Goal: Information Seeking & Learning: Learn about a topic

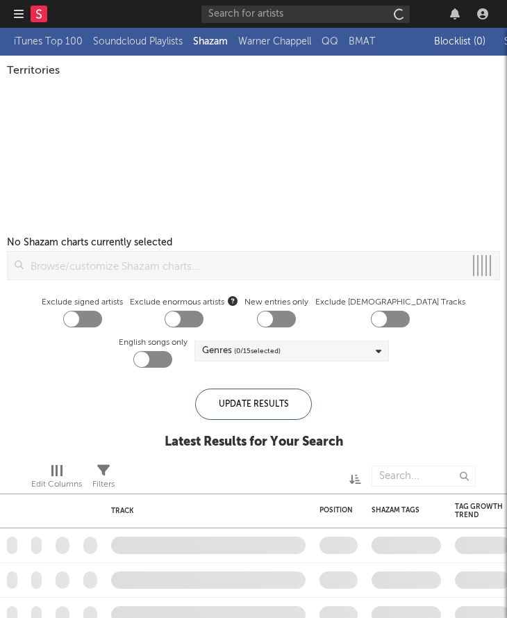
checkbox input "true"
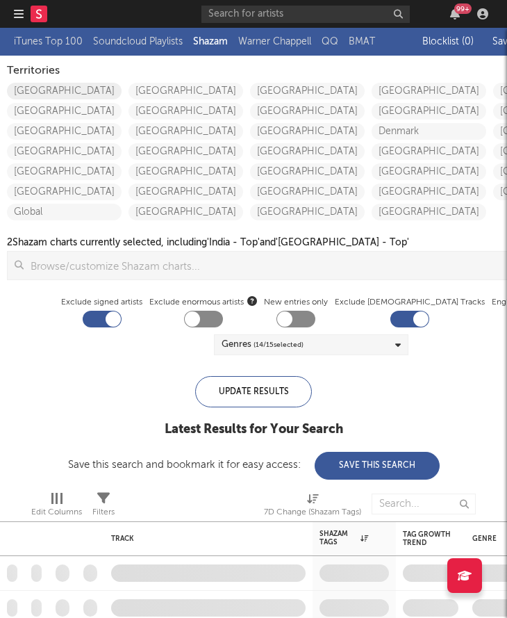
click at [83, 85] on link "[GEOGRAPHIC_DATA]" at bounding box center [64, 91] width 115 height 17
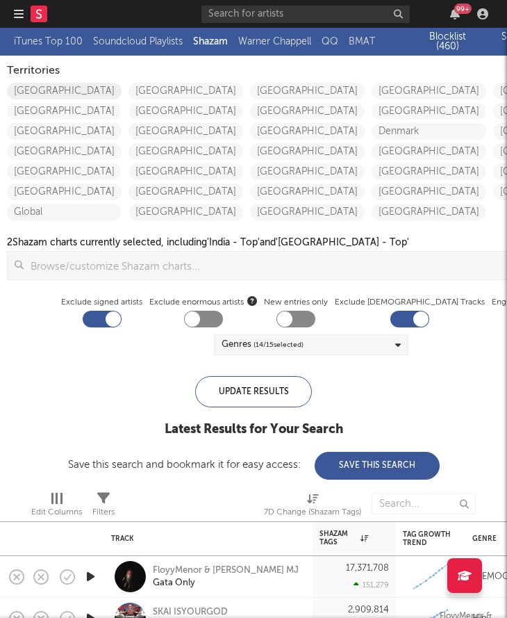
checkbox input "true"
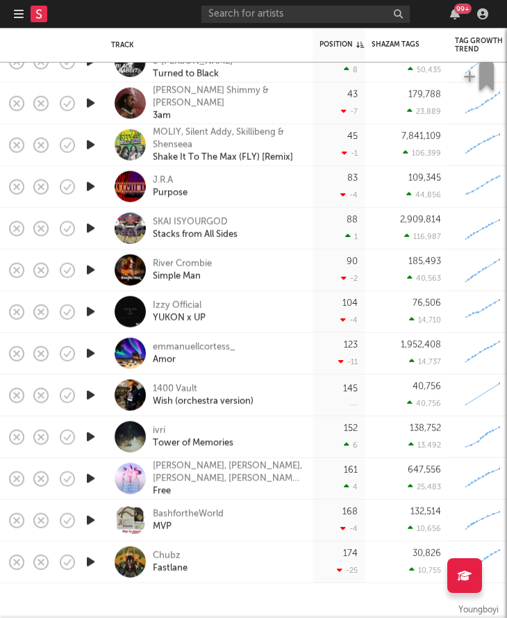
click at [19, 13] on icon "button" at bounding box center [19, 13] width 10 height 11
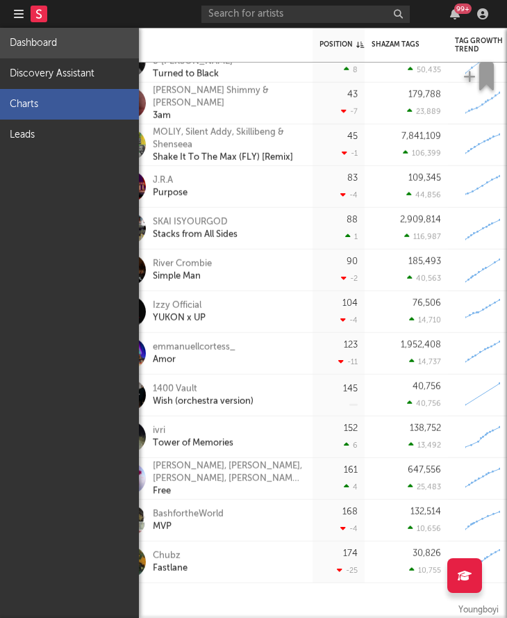
click at [29, 34] on link "Dashboard" at bounding box center [69, 43] width 139 height 31
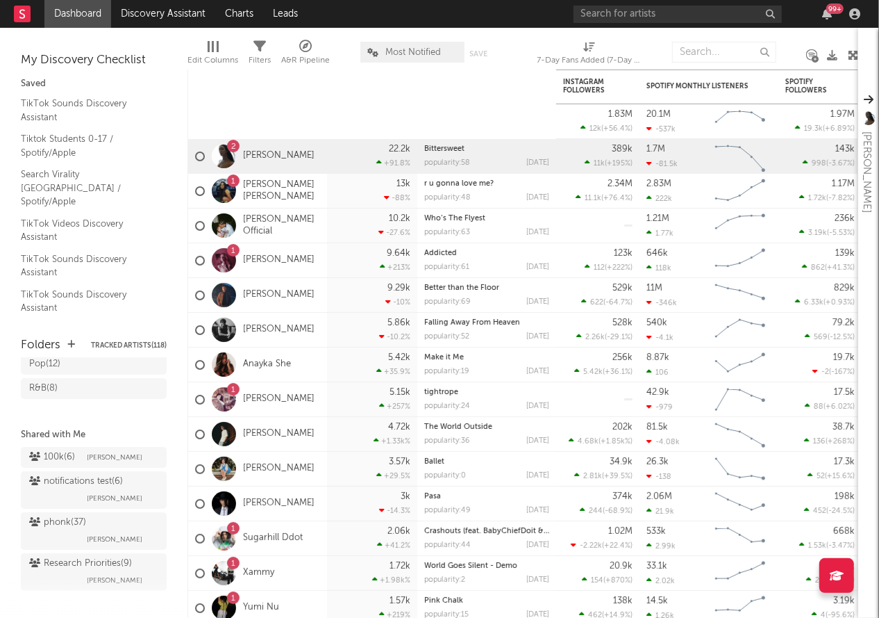
scroll to position [256, 0]
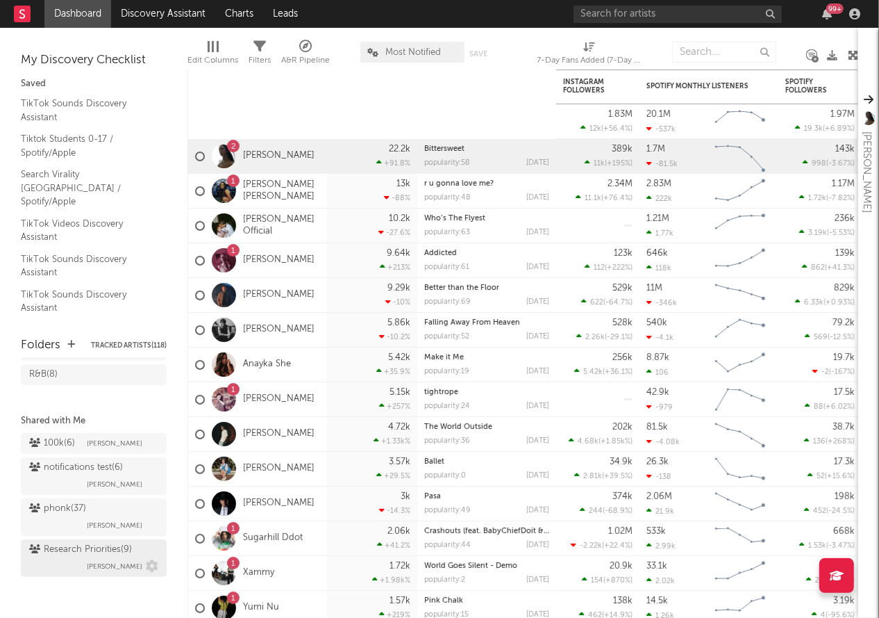
click at [51, 554] on div "Research Priorities ( 9 )" at bounding box center [80, 549] width 103 height 17
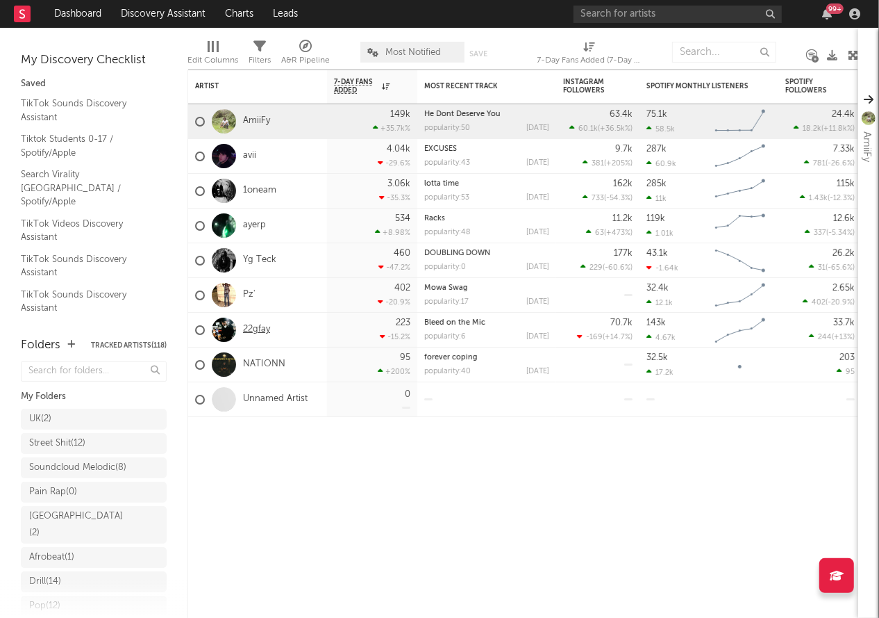
click at [255, 329] on link "22gfay" at bounding box center [256, 330] width 27 height 12
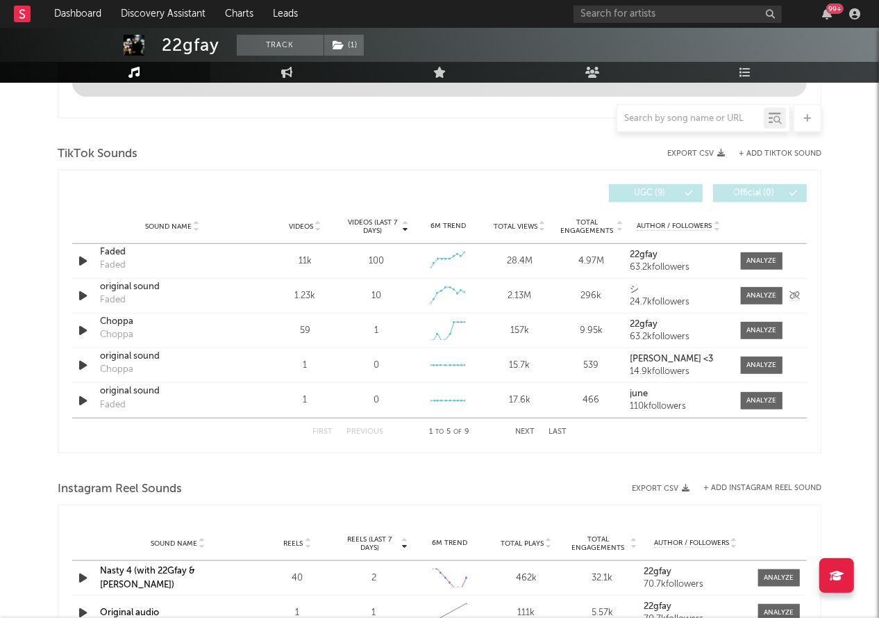
select select "6m"
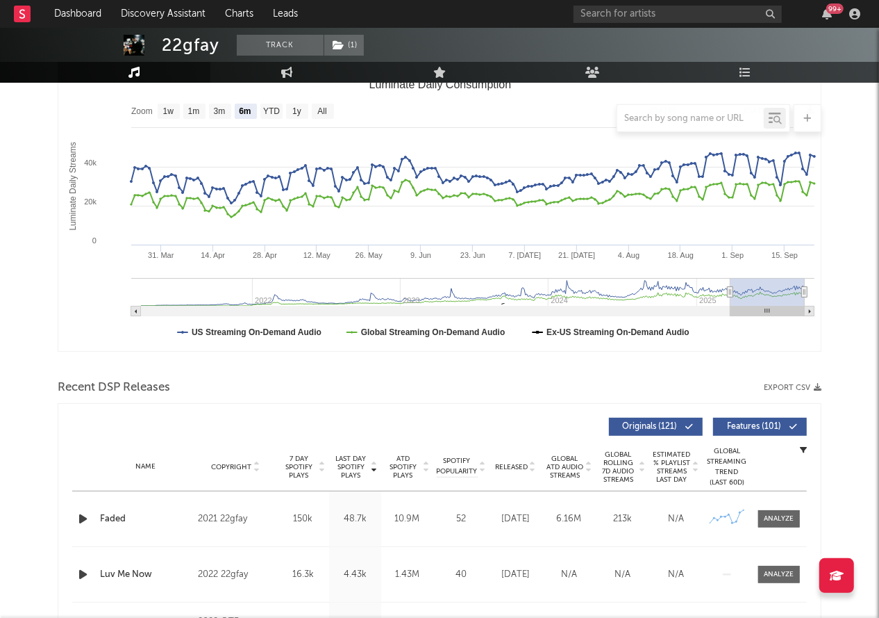
scroll to position [474, 0]
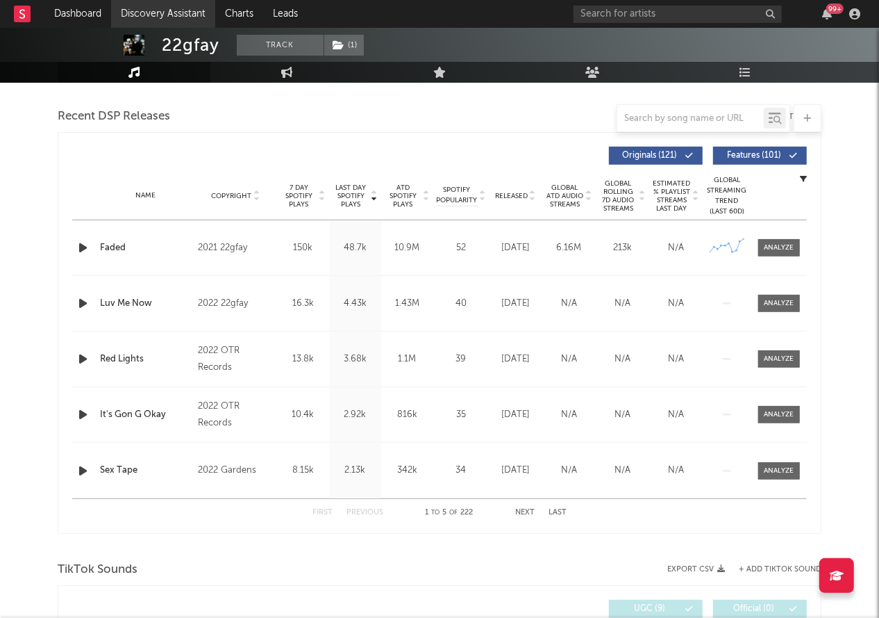
click at [144, 8] on link "Discovery Assistant" at bounding box center [163, 14] width 104 height 28
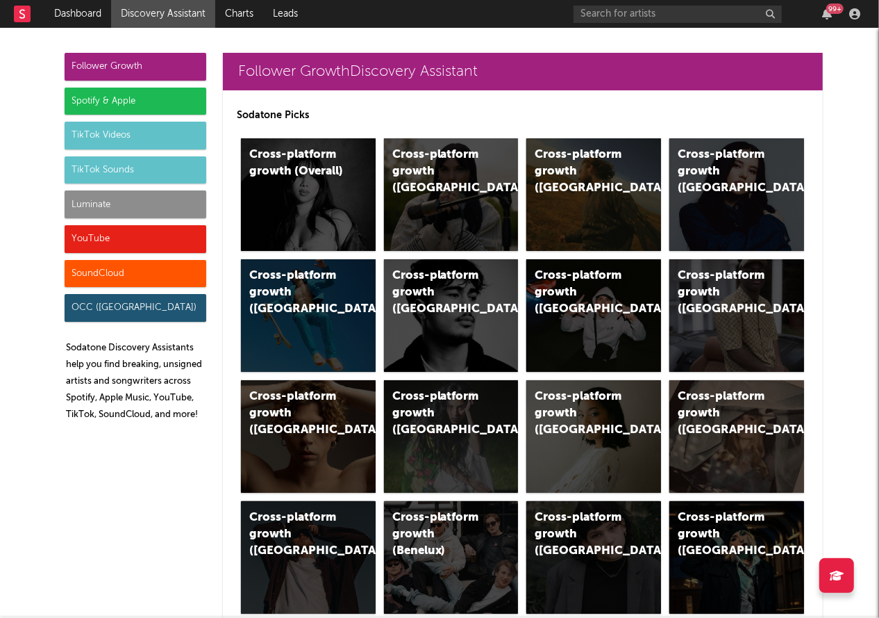
click at [96, 197] on div "Luminate" at bounding box center [136, 204] width 142 height 28
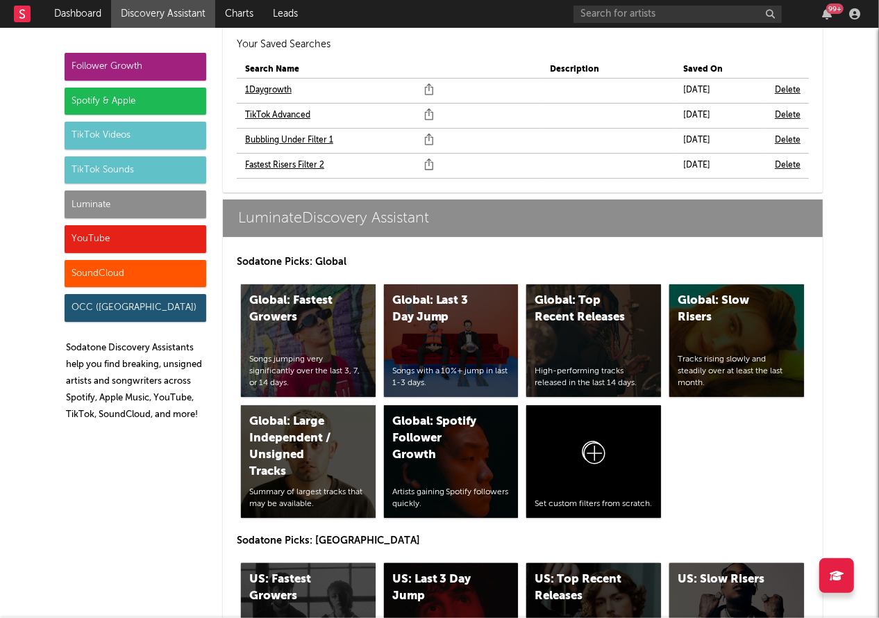
scroll to position [6336, 0]
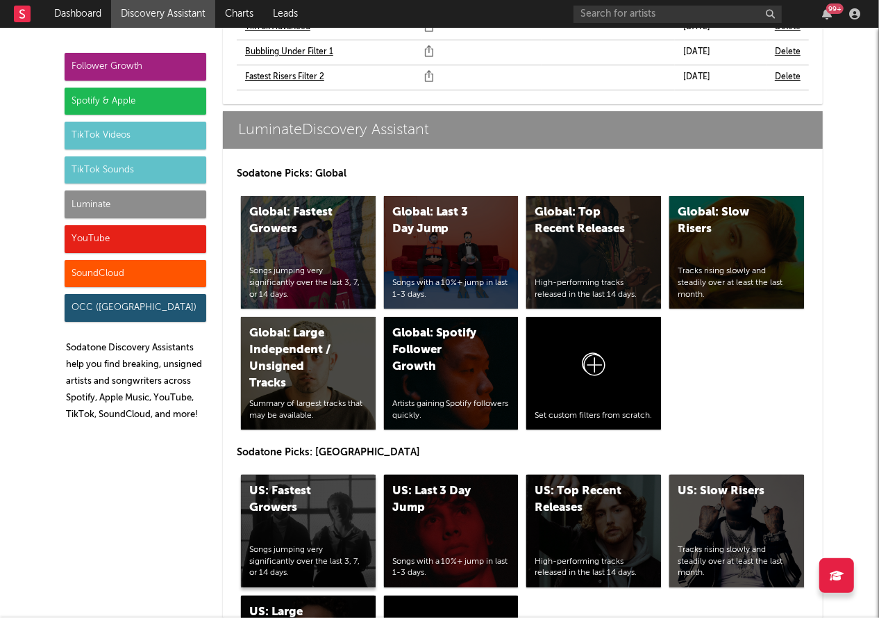
click at [313, 483] on div "US: Fastest Growers" at bounding box center [296, 499] width 94 height 33
click at [554, 474] on div "US: Top Recent Releases High-performing tracks released in the last 14 days." at bounding box center [594, 530] width 135 height 113
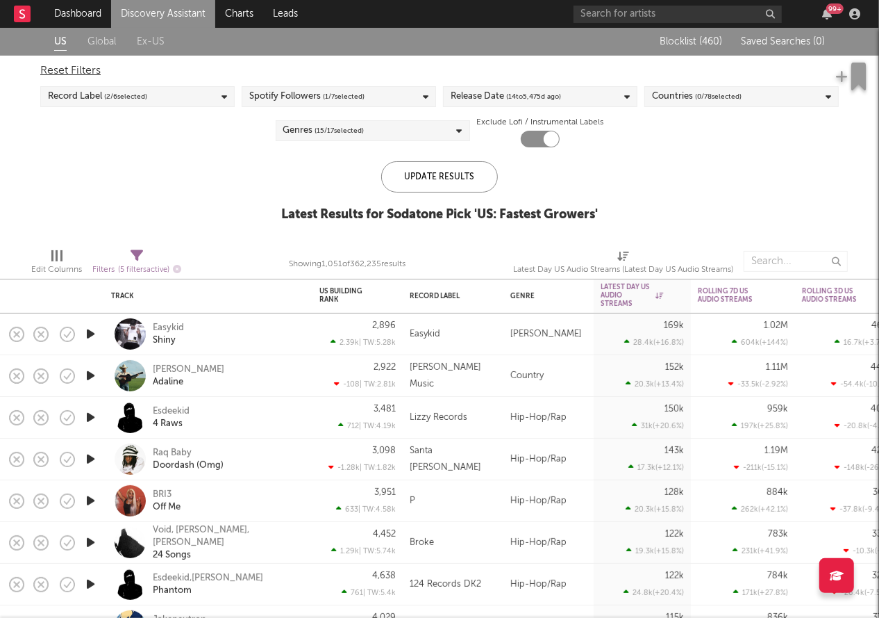
click at [544, 100] on span "( 14 to [DATE])" at bounding box center [533, 96] width 55 height 17
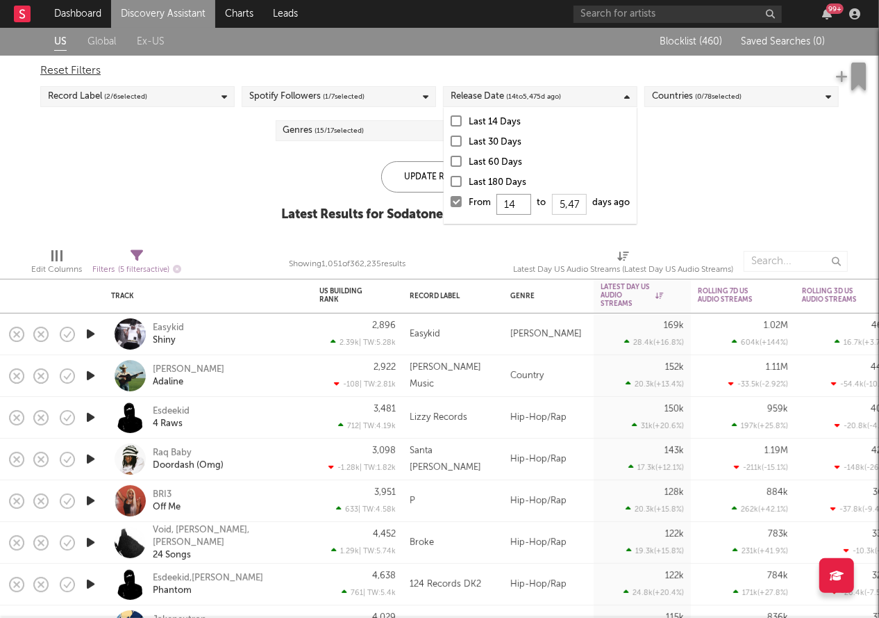
click at [520, 204] on input "14" at bounding box center [514, 204] width 35 height 21
type input "1"
type input "0"
click at [427, 169] on div "Update Results" at bounding box center [439, 176] width 117 height 31
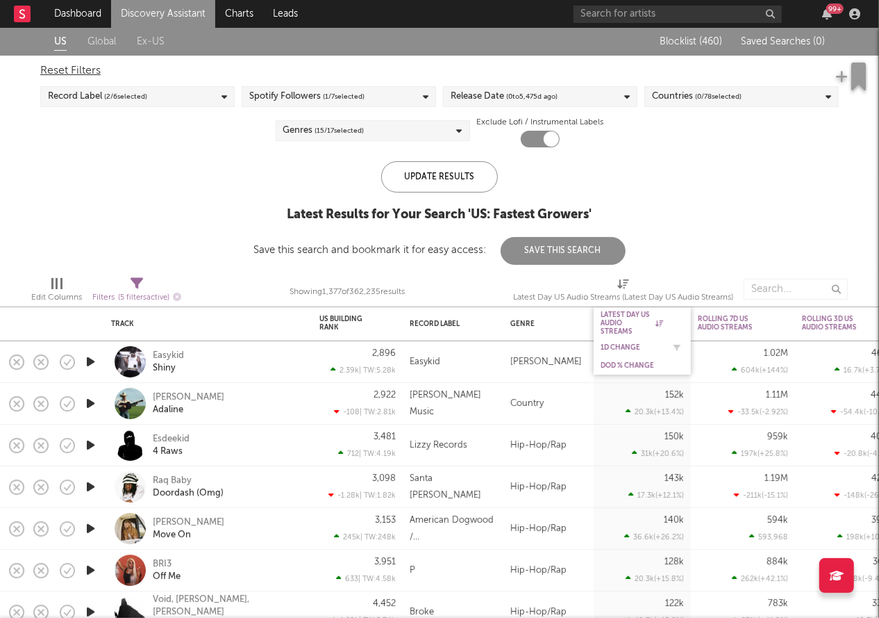
click at [623, 343] on div "1D Change" at bounding box center [632, 347] width 63 height 8
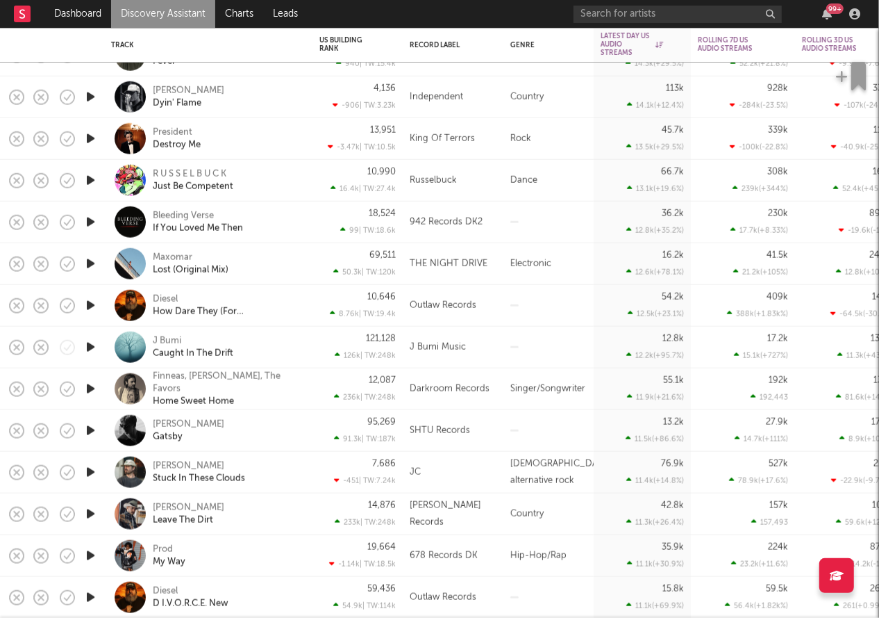
click at [90, 305] on icon "button" at bounding box center [90, 305] width 15 height 17
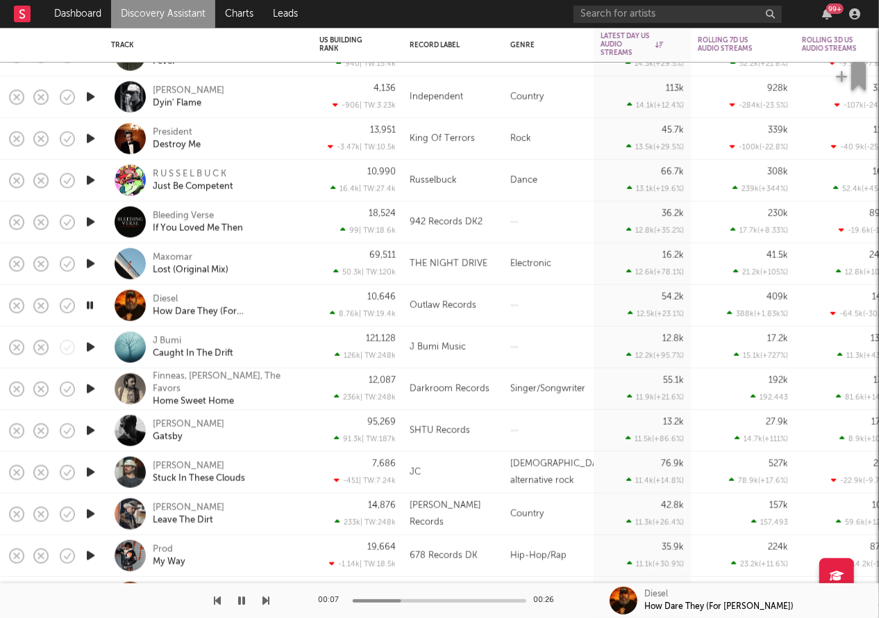
click at [90, 305] on icon "button" at bounding box center [89, 305] width 13 height 17
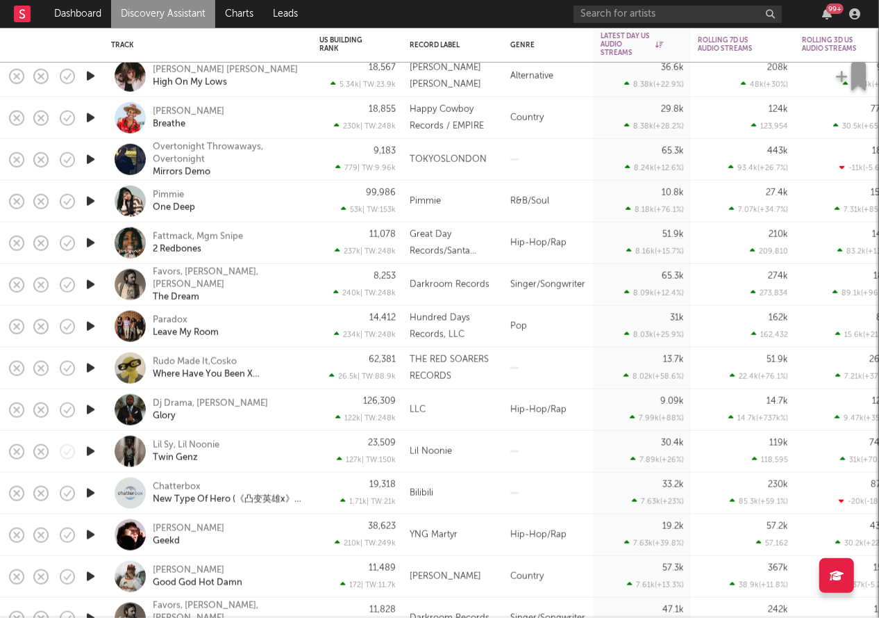
click at [199, 322] on div "Paradox Leave My Room" at bounding box center [227, 325] width 149 height 25
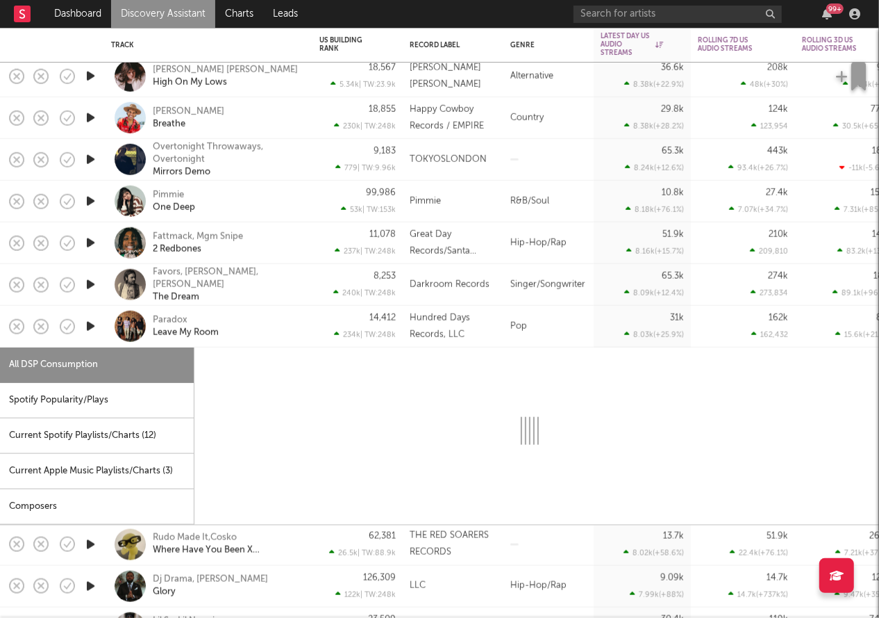
select select "1w"
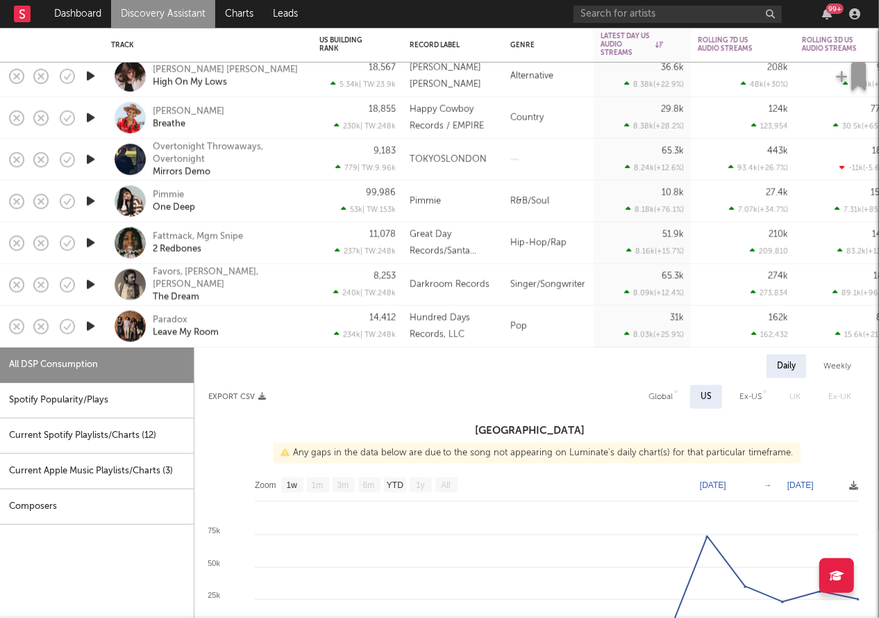
click at [234, 330] on div "Paradox Leave My Room" at bounding box center [227, 325] width 149 height 25
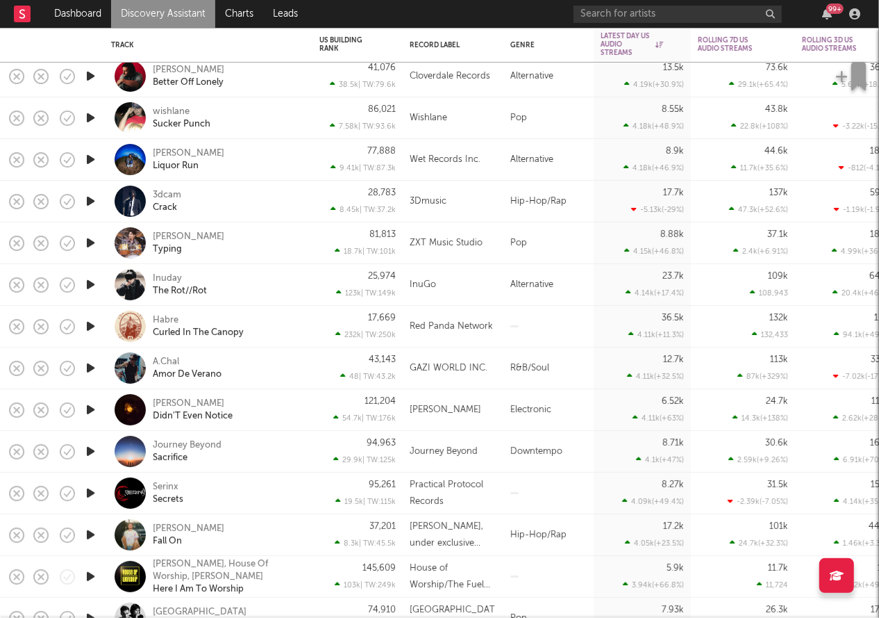
click at [249, 194] on div "3dcam Crack" at bounding box center [227, 201] width 149 height 25
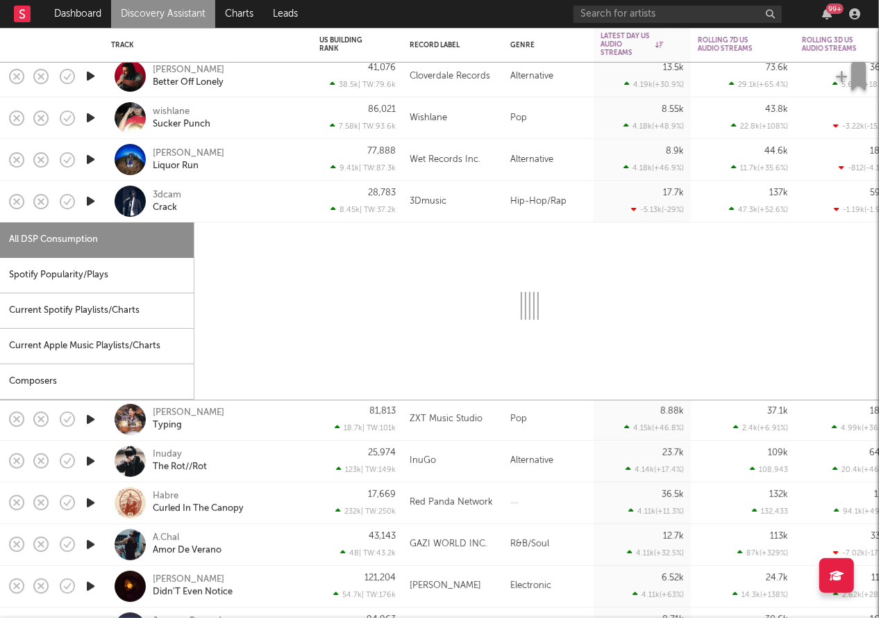
select select "1w"
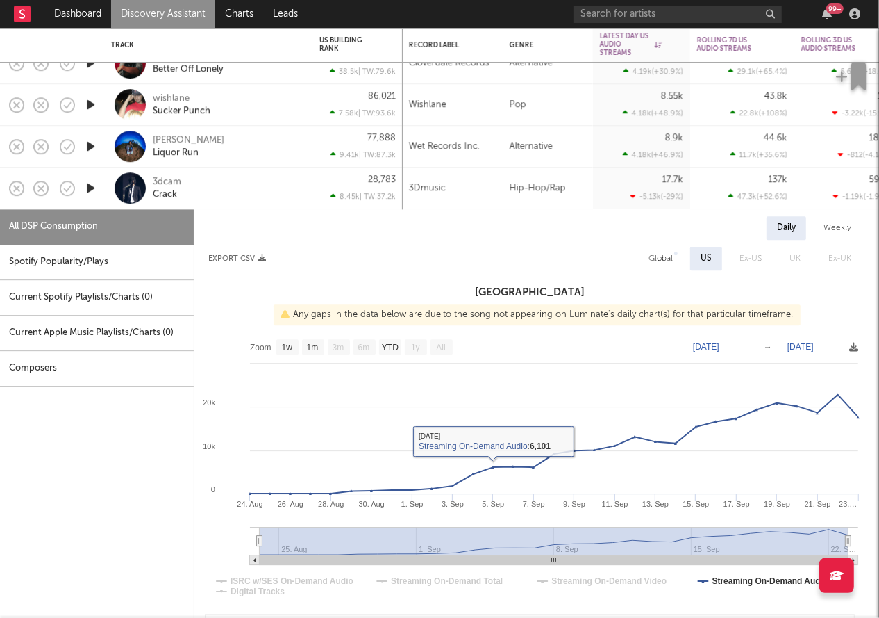
click at [284, 180] on div "3dcam Crack" at bounding box center [227, 188] width 149 height 25
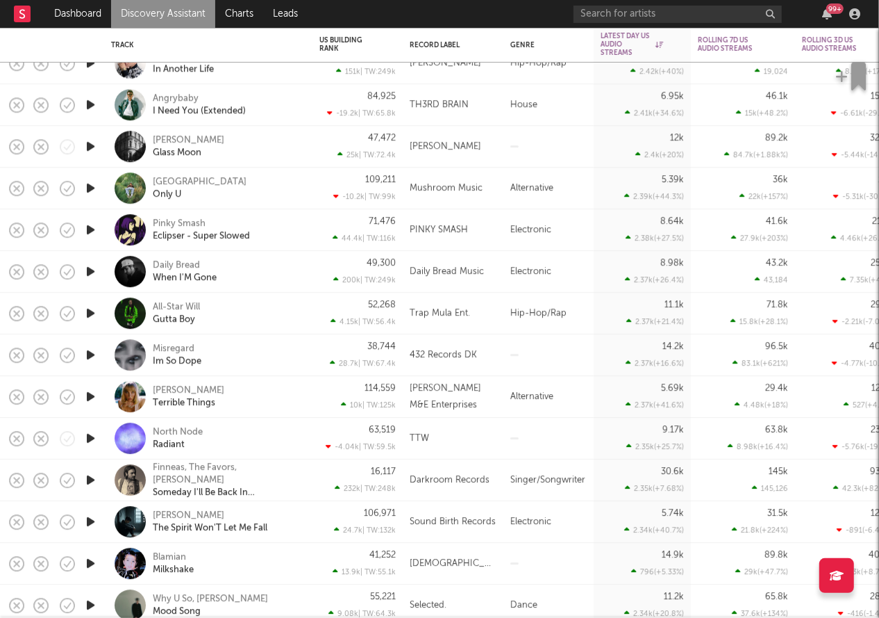
click at [91, 311] on icon "button" at bounding box center [90, 312] width 15 height 17
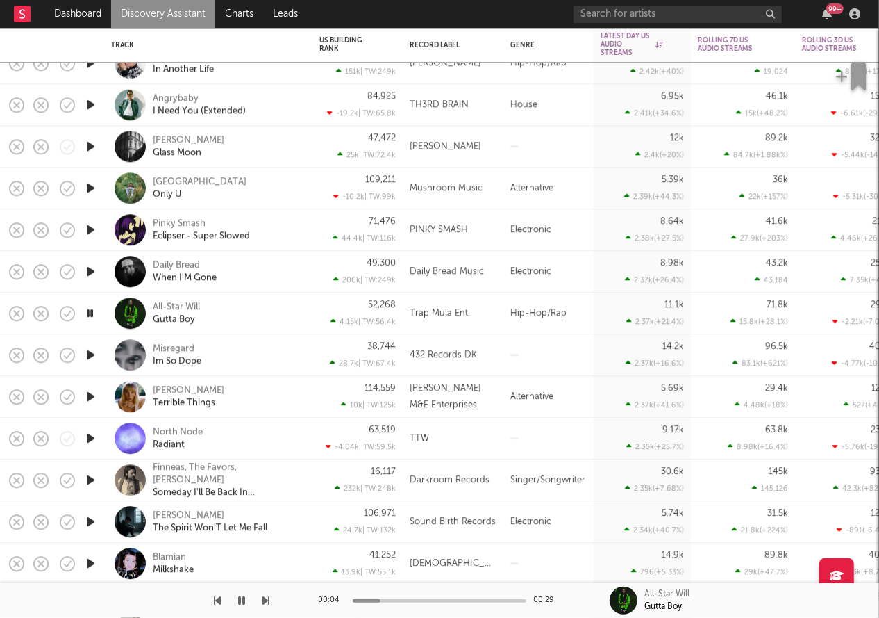
click at [91, 311] on icon "button" at bounding box center [89, 312] width 13 height 17
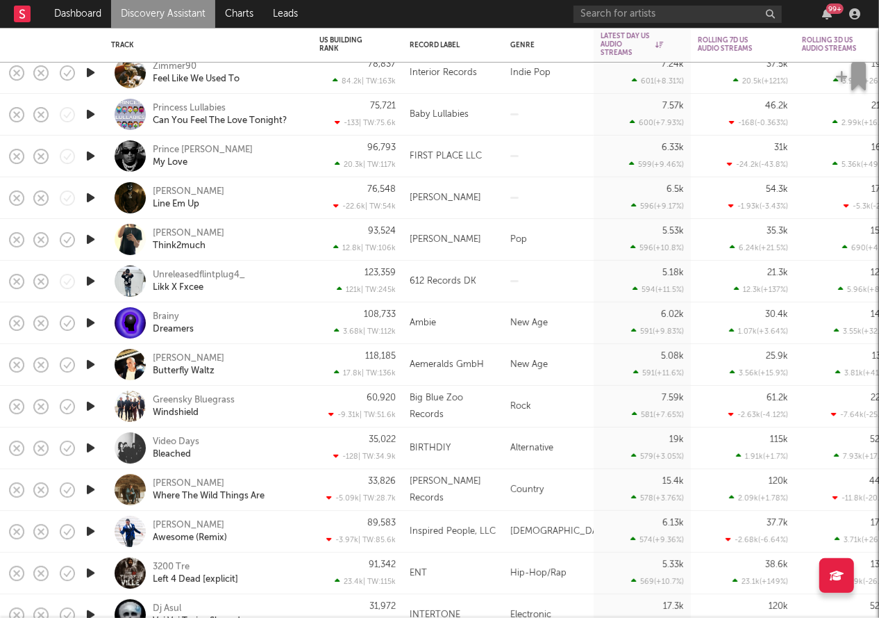
click at [94, 286] on icon "button" at bounding box center [90, 280] width 15 height 17
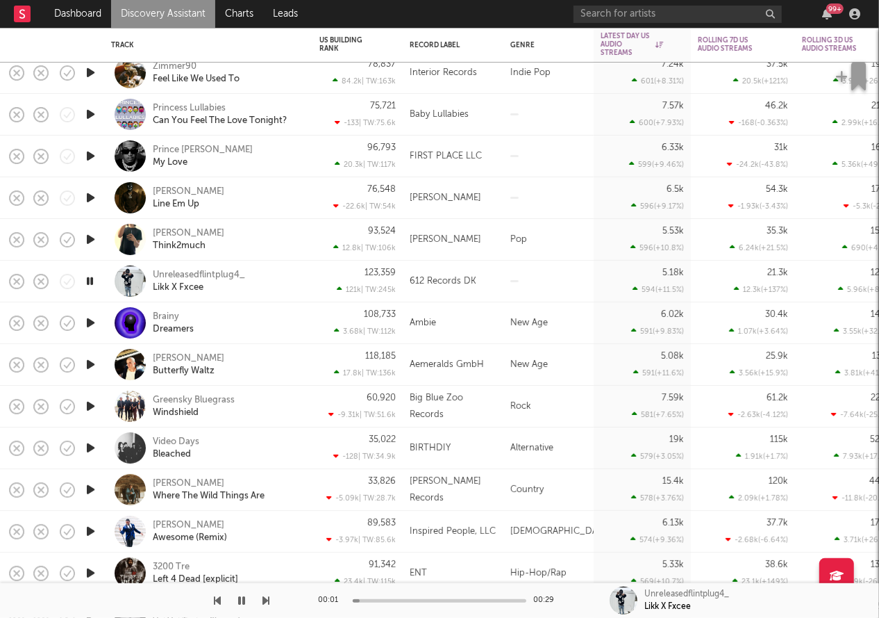
click at [94, 286] on icon "button" at bounding box center [89, 280] width 13 height 17
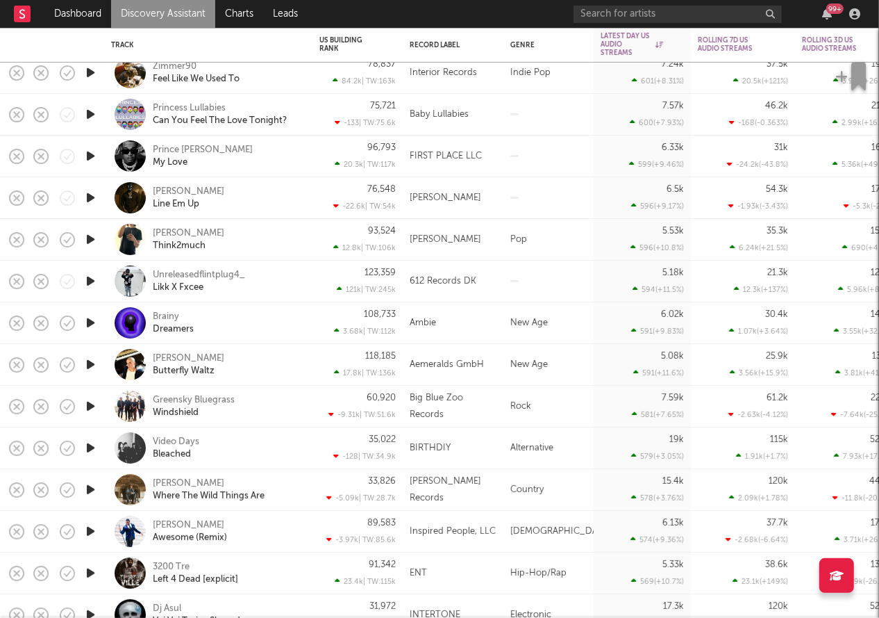
click at [90, 243] on icon "button" at bounding box center [90, 239] width 15 height 17
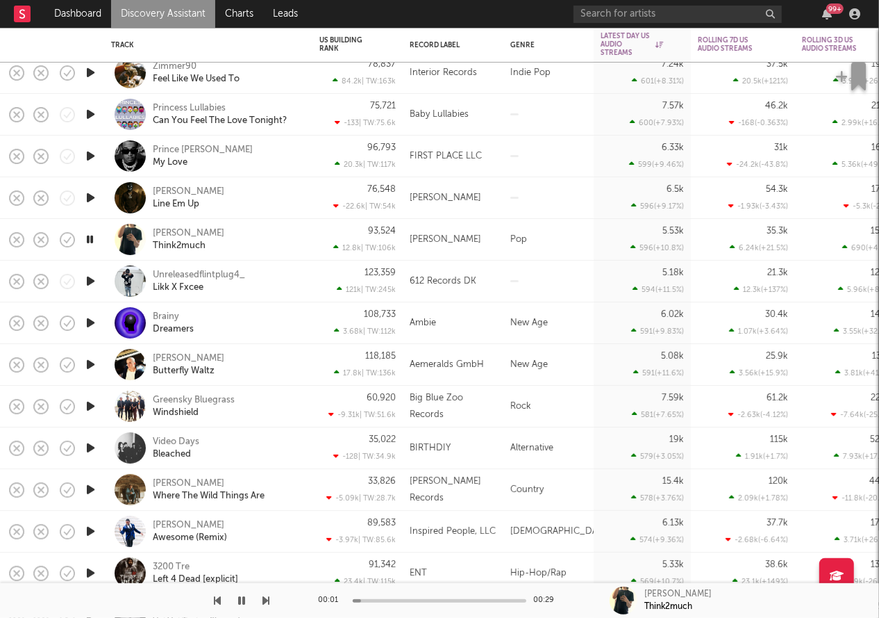
click at [90, 243] on icon "button" at bounding box center [89, 239] width 13 height 17
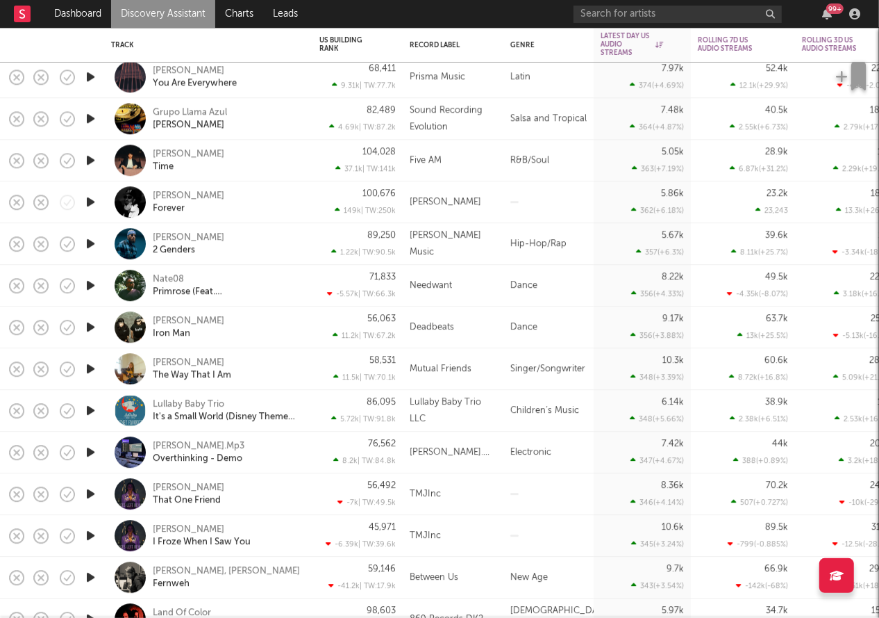
click at [90, 204] on icon "button" at bounding box center [90, 201] width 15 height 17
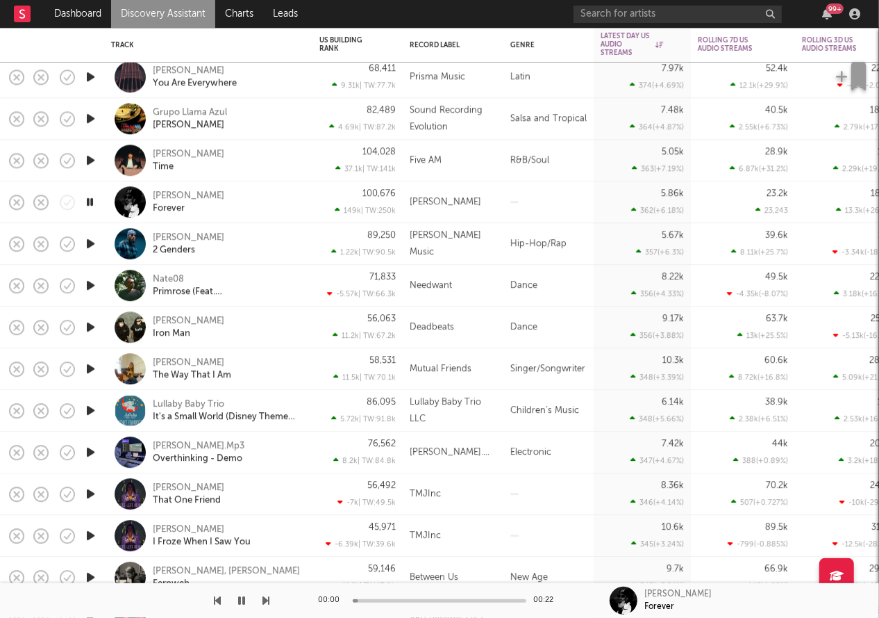
click at [90, 204] on icon "button" at bounding box center [89, 201] width 13 height 17
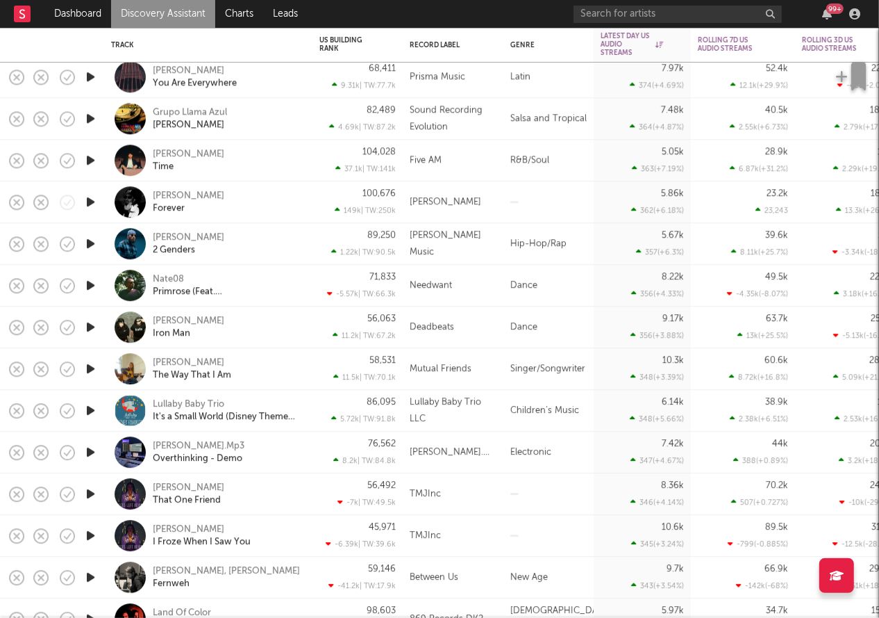
click at [90, 199] on icon "button" at bounding box center [90, 201] width 15 height 17
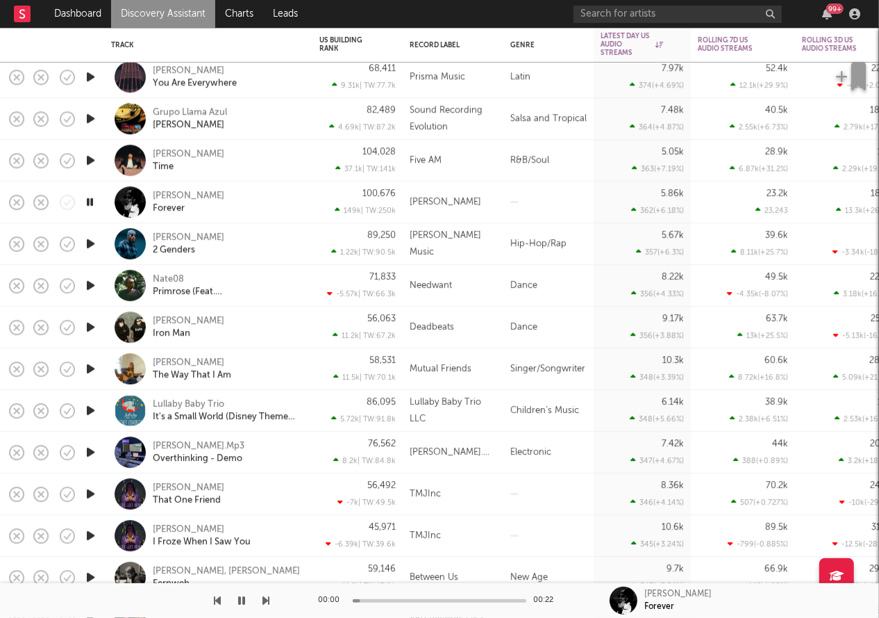
click at [90, 200] on icon "button" at bounding box center [89, 201] width 13 height 17
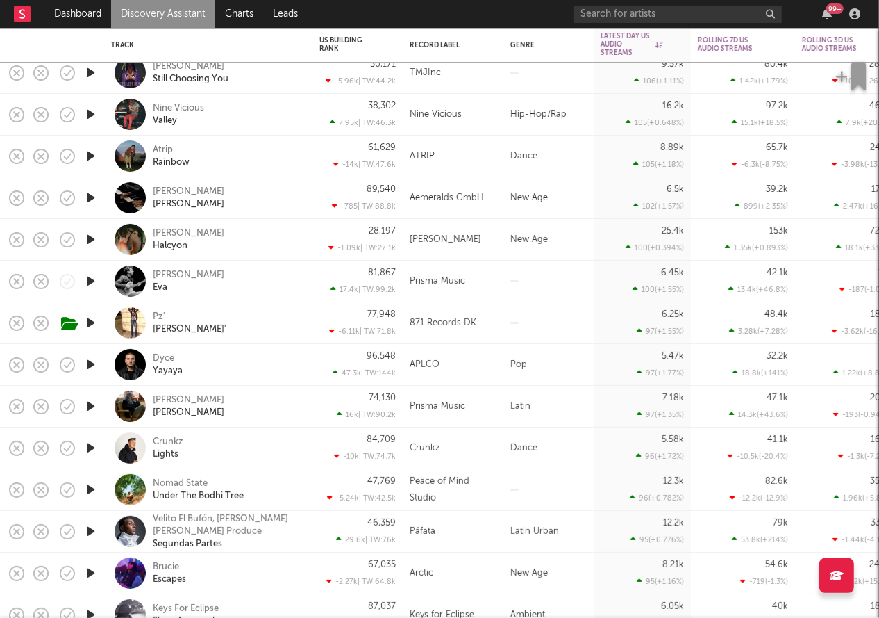
click at [263, 323] on div "Pz' Hedis Bussin'" at bounding box center [227, 323] width 149 height 25
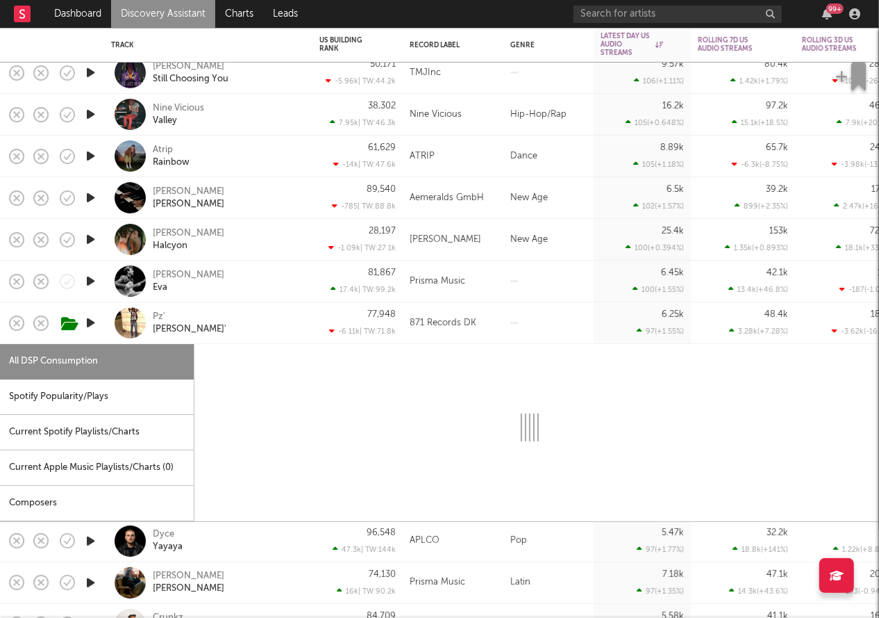
select select "1w"
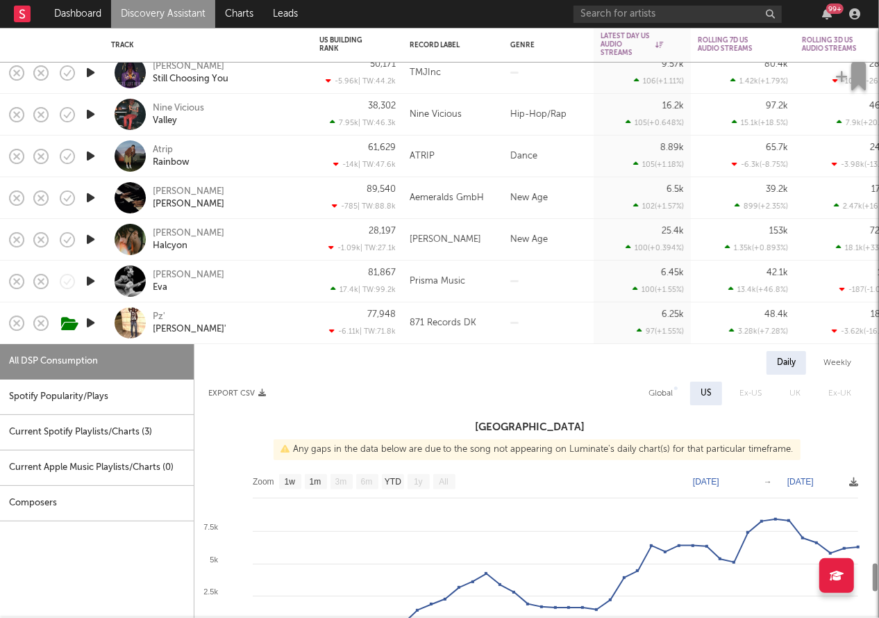
click at [263, 323] on div "Pz' Hedis Bussin'" at bounding box center [227, 323] width 149 height 25
